Goal: Task Accomplishment & Management: Manage account settings

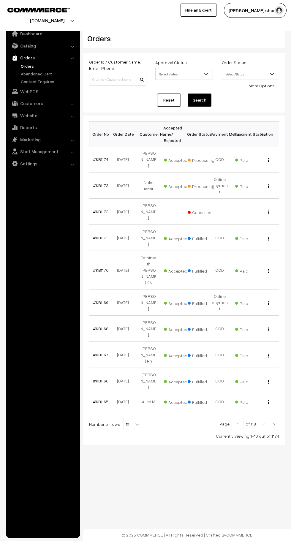
click at [125, 418] on span "10" at bounding box center [132, 424] width 17 height 12
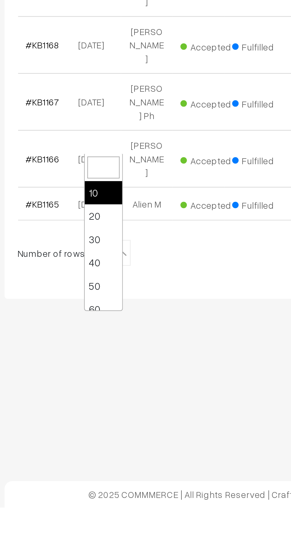
scroll to position [48, 0]
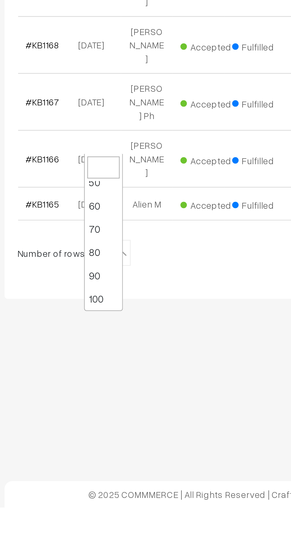
select select "100"
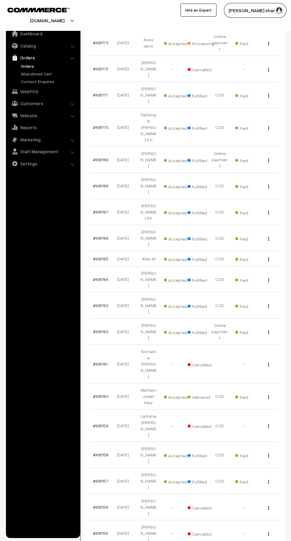
scroll to position [147, 0]
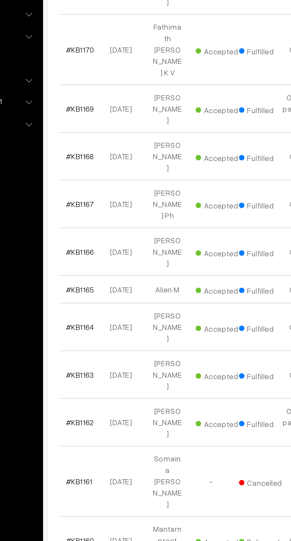
click at [103, 299] on link "#KB1163" at bounding box center [100, 301] width 15 height 5
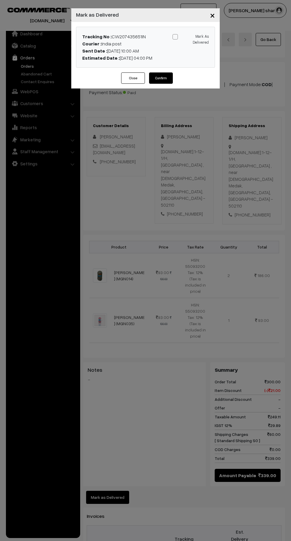
scroll to position [17, 0]
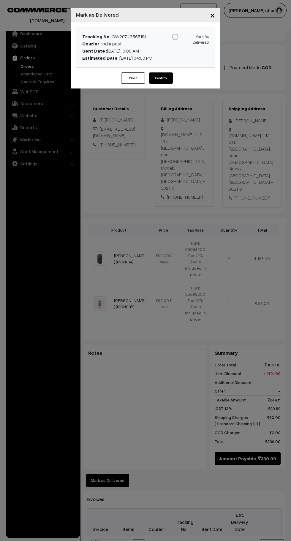
click at [175, 37] on span at bounding box center [175, 36] width 5 height 5
click at [188, 37] on input "Mark As Delivered" at bounding box center [190, 36] width 4 height 4
checkbox input "true"
click at [164, 81] on button "Confirm" at bounding box center [161, 77] width 24 height 11
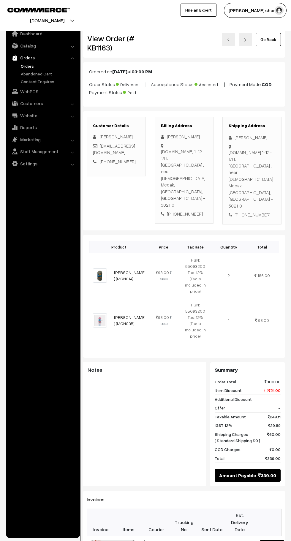
click at [272, 42] on link "Go Back" at bounding box center [268, 39] width 25 height 13
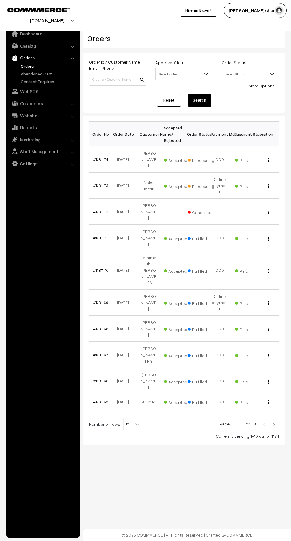
click at [146, 418] on div at bounding box center [184, 424] width 190 height 12
click at [129, 418] on span "10" at bounding box center [132, 424] width 17 height 12
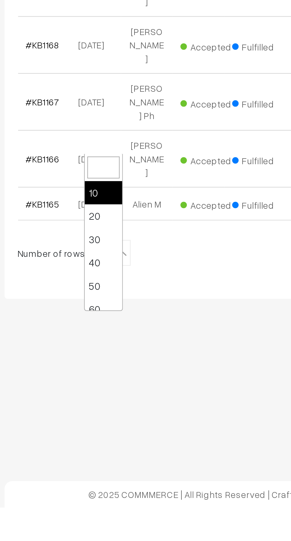
scroll to position [48, 0]
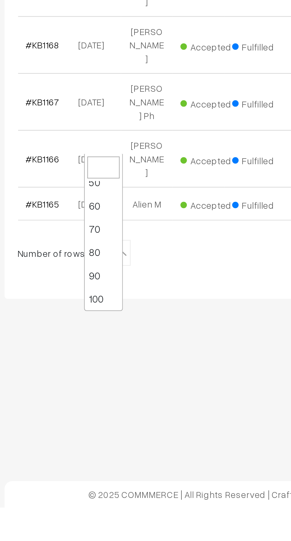
select select "100"
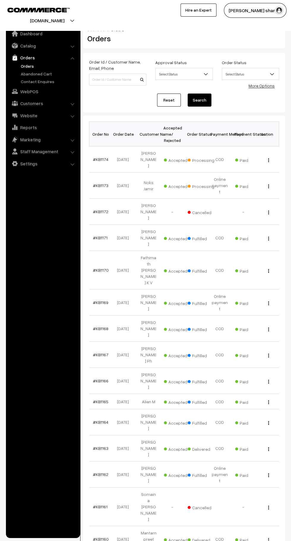
scroll to position [1, 0]
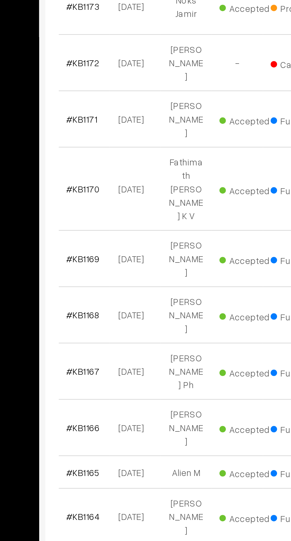
click at [101, 299] on link "#KB1169" at bounding box center [100, 301] width 15 height 5
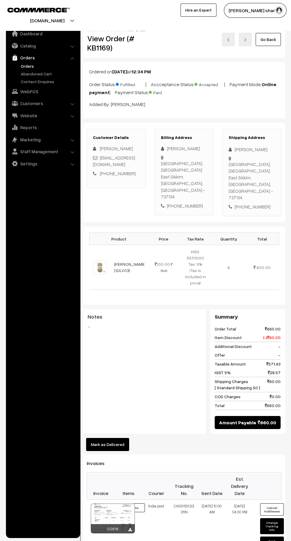
click at [119, 438] on button "Mark as Delivered" at bounding box center [107, 444] width 43 height 13
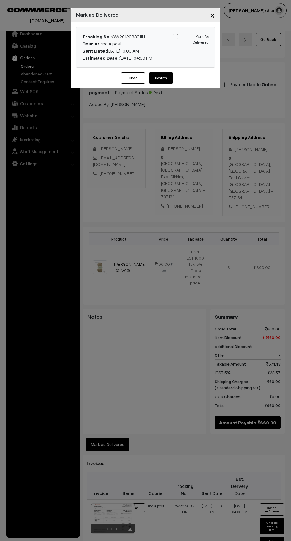
click at [174, 38] on span at bounding box center [175, 36] width 5 height 5
click at [188, 38] on input "Mark As Delivered" at bounding box center [190, 36] width 4 height 4
checkbox input "true"
click at [161, 78] on button "Confirm" at bounding box center [161, 77] width 24 height 11
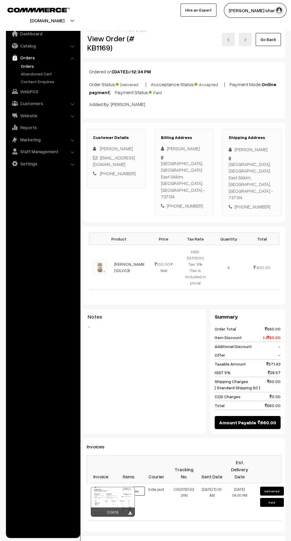
click at [264, 42] on link "Go Back" at bounding box center [268, 39] width 25 height 13
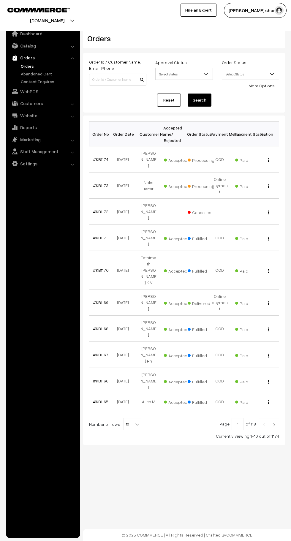
click at [134, 421] on b at bounding box center [137, 424] width 6 height 6
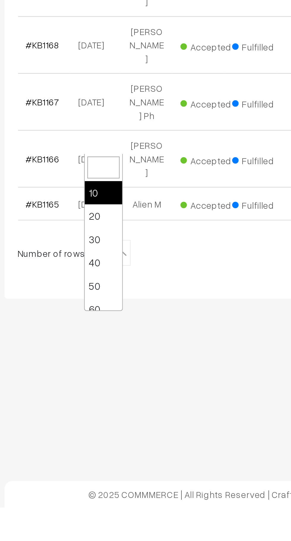
scroll to position [48, 0]
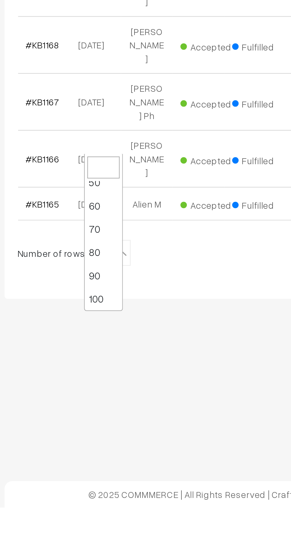
select select "100"
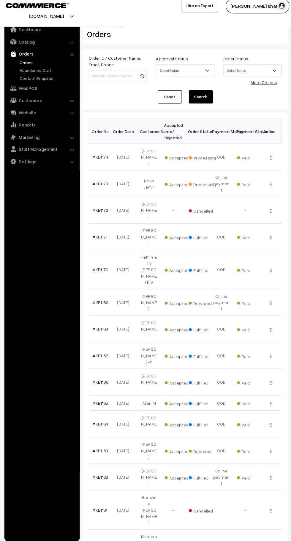
scroll to position [1, 0]
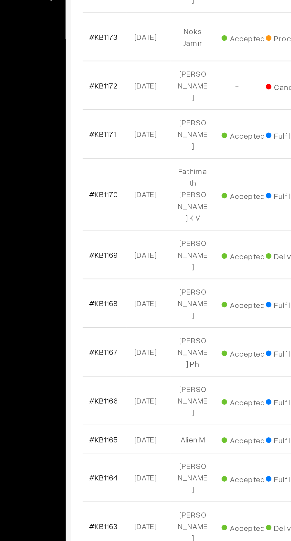
click at [103, 471] on link "#KB1162" at bounding box center [100, 473] width 15 height 5
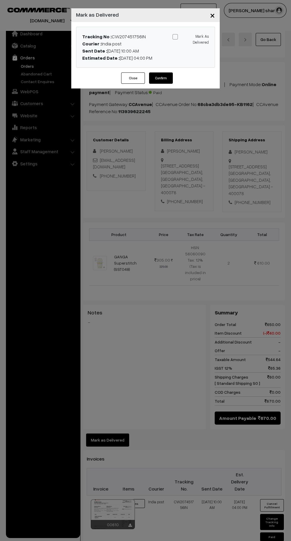
click at [177, 38] on span at bounding box center [175, 36] width 5 height 5
click at [188, 38] on input "Mark As Delivered" at bounding box center [190, 36] width 4 height 4
checkbox input "true"
click at [162, 79] on button "Confirm" at bounding box center [161, 77] width 24 height 11
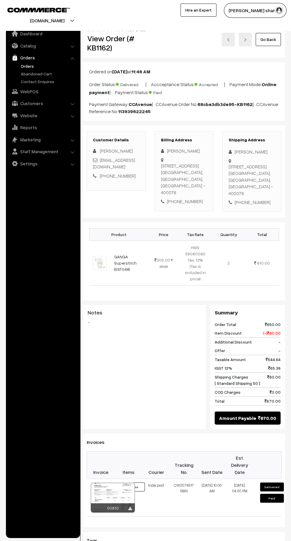
click at [266, 37] on link "Go Back" at bounding box center [268, 39] width 25 height 13
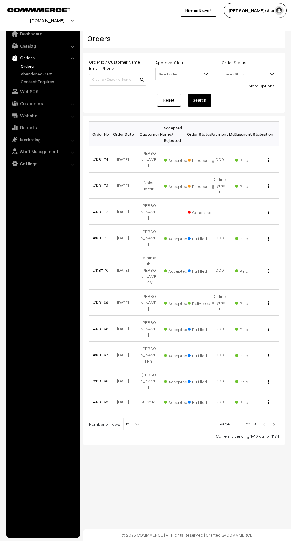
click at [134, 421] on b at bounding box center [137, 424] width 6 height 6
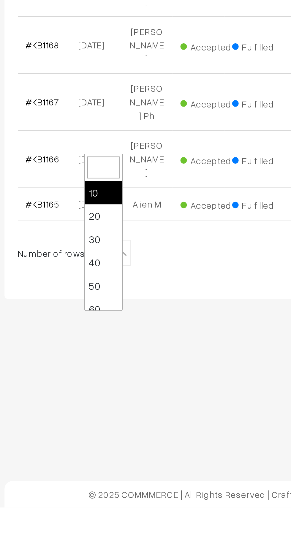
scroll to position [48, 0]
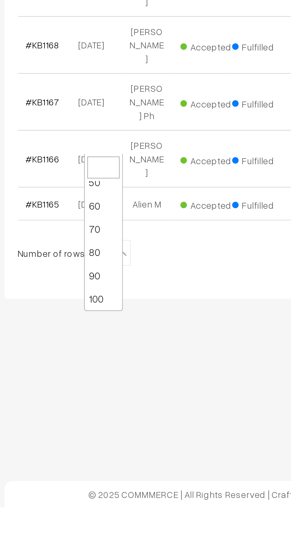
select select "100"
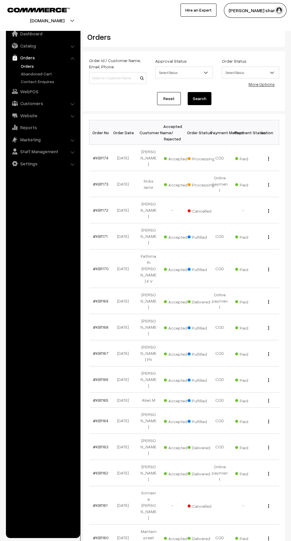
scroll to position [4, 0]
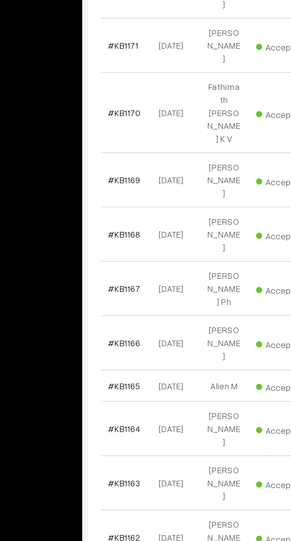
click at [97, 415] on link "#KB1164" at bounding box center [100, 417] width 15 height 5
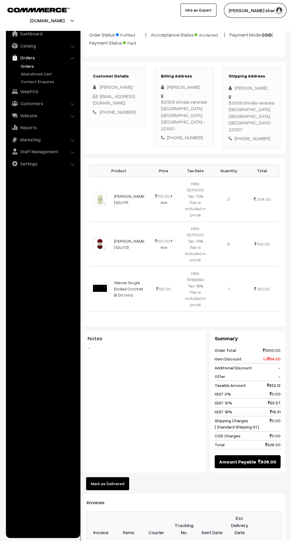
scroll to position [51, 0]
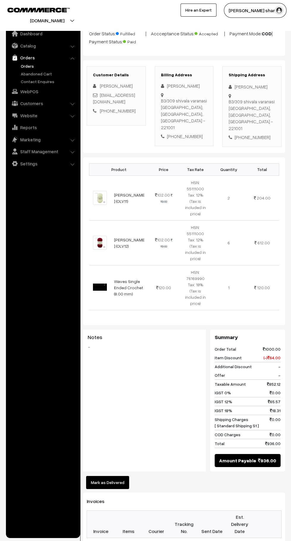
click at [119, 476] on button "Mark as Delivered" at bounding box center [107, 482] width 43 height 13
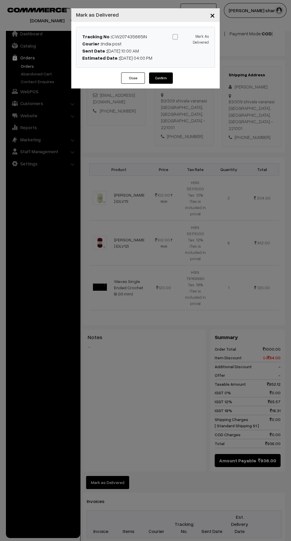
click at [175, 39] on span at bounding box center [175, 36] width 5 height 5
click at [188, 38] on input "Mark As Delivered" at bounding box center [190, 36] width 4 height 4
checkbox input "true"
click at [170, 76] on button "Confirm" at bounding box center [161, 77] width 24 height 11
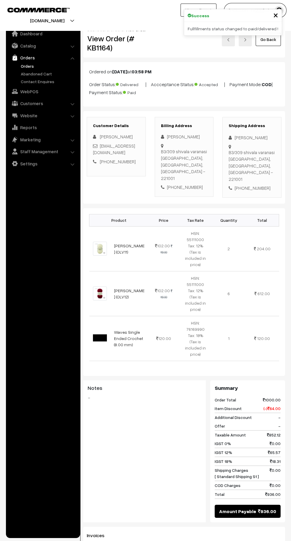
click at [276, 15] on span "×" at bounding box center [275, 14] width 5 height 11
click at [270, 39] on link "Go Back" at bounding box center [268, 39] width 25 height 13
